Goal: Task Accomplishment & Management: Manage account settings

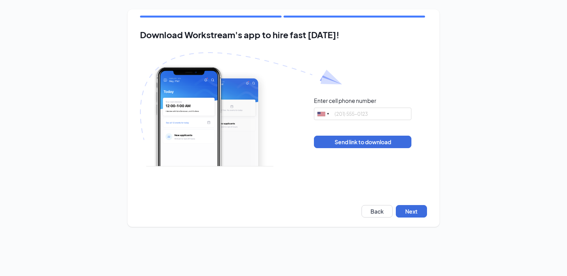
click at [416, 204] on div "Download Workstream's app to hire fast today! Enter cell phone number United St…" at bounding box center [284, 118] width 312 height 218
click at [416, 208] on button "Next" at bounding box center [411, 211] width 31 height 12
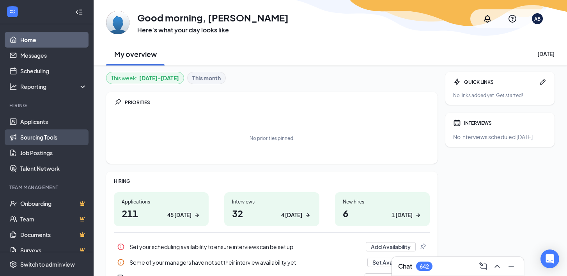
click at [40, 130] on link "Sourcing Tools" at bounding box center [53, 138] width 67 height 16
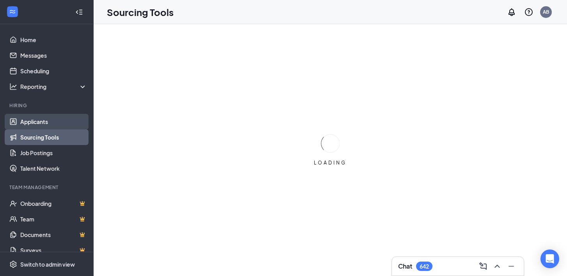
click at [44, 120] on link "Applicants" at bounding box center [53, 122] width 67 height 16
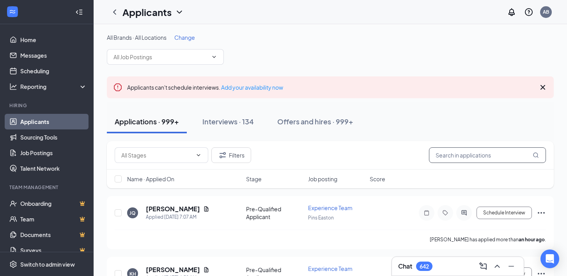
click at [465, 156] on input "text" at bounding box center [487, 155] width 117 height 16
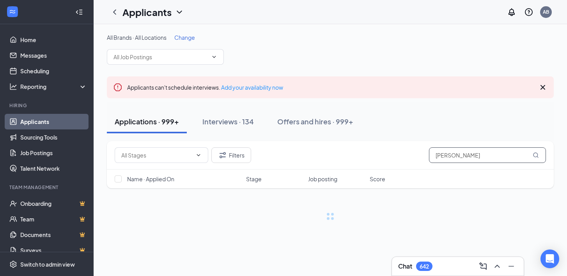
type input "finkel"
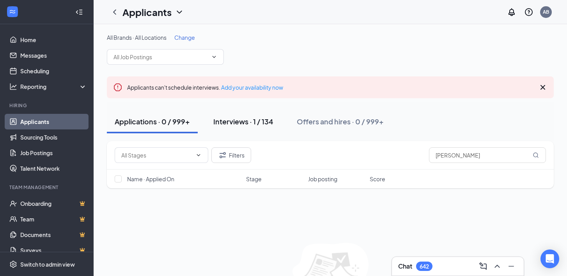
click at [243, 122] on div "Interviews · 1 / 134" at bounding box center [243, 122] width 60 height 10
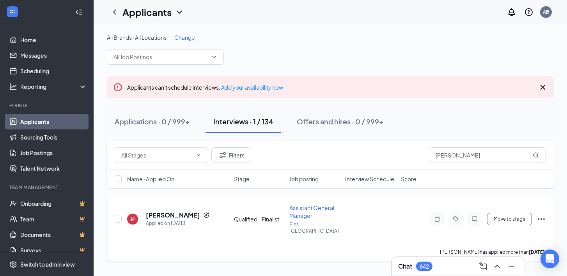
click at [539, 218] on icon "Ellipses" at bounding box center [541, 219] width 7 height 2
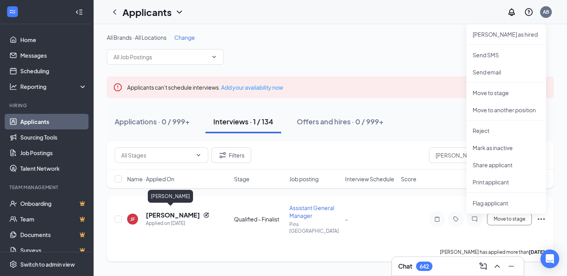
click at [169, 211] on h5 "[PERSON_NAME]" at bounding box center [173, 215] width 54 height 9
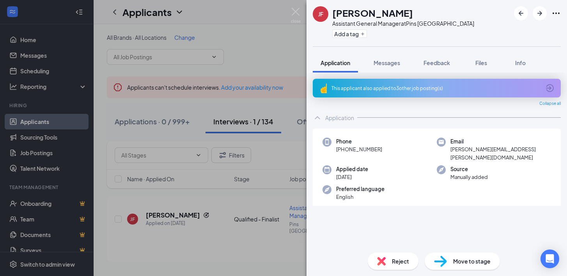
click at [558, 16] on icon "Ellipses" at bounding box center [556, 13] width 9 height 9
click at [514, 35] on link "View full application" at bounding box center [514, 31] width 84 height 8
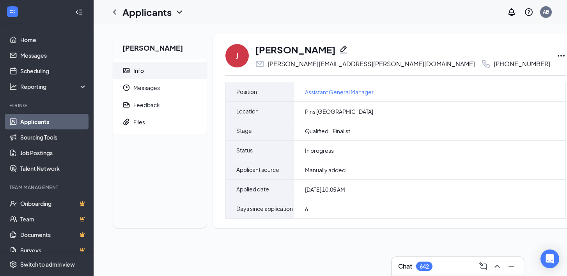
click at [36, 122] on link "Applicants" at bounding box center [53, 122] width 67 height 16
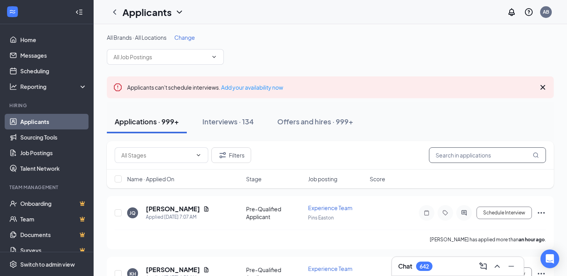
click at [454, 155] on input "text" at bounding box center [487, 155] width 117 height 16
type input "[PERSON_NAME]"
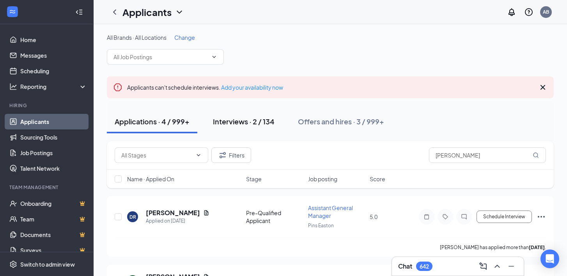
click at [254, 126] on button "Interviews · 2 / 134" at bounding box center [243, 121] width 77 height 23
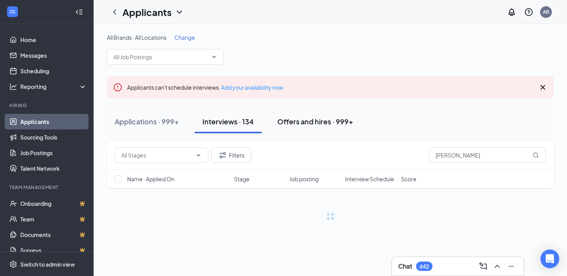
click at [317, 123] on div "Offers and hires · 999+" at bounding box center [315, 122] width 76 height 10
